Goal: Find specific page/section: Find specific page/section

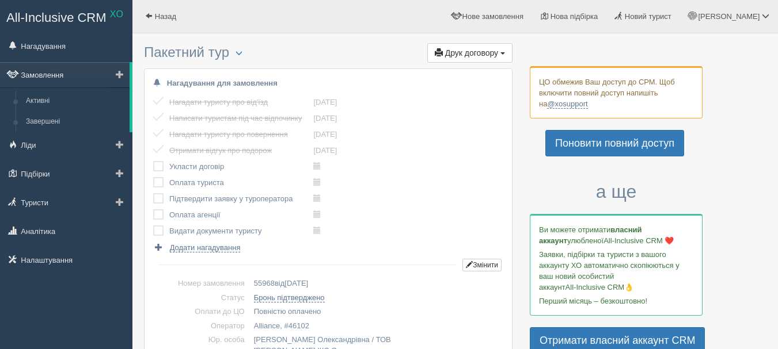
click at [42, 73] on link "Замовлення" at bounding box center [65, 74] width 130 height 25
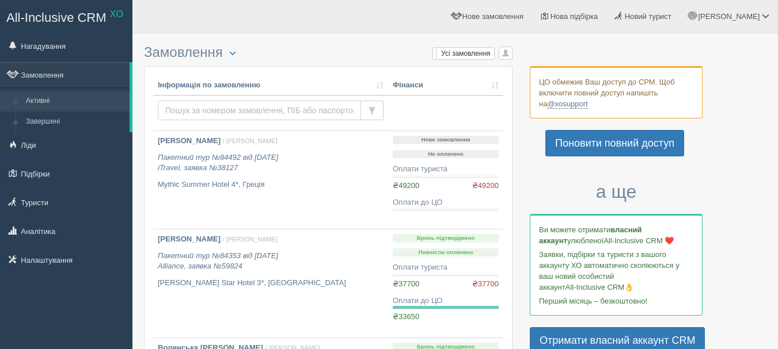
drag, startPoint x: 0, startPoint y: 0, endPoint x: 216, endPoint y: 109, distance: 241.7
click at [216, 109] on input "text" at bounding box center [259, 111] width 203 height 20
type input "лісова"
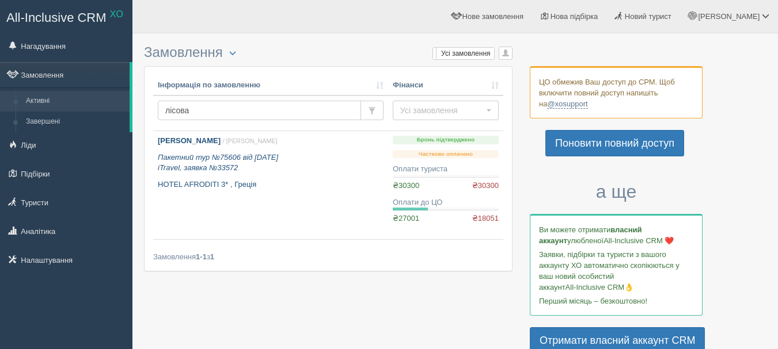
click at [303, 185] on p "HOTEL AFRODITI 3* , Греція" at bounding box center [271, 185] width 226 height 11
